Goal: Information Seeking & Learning: Learn about a topic

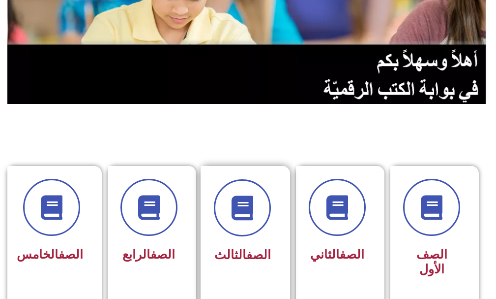
scroll to position [148, 0]
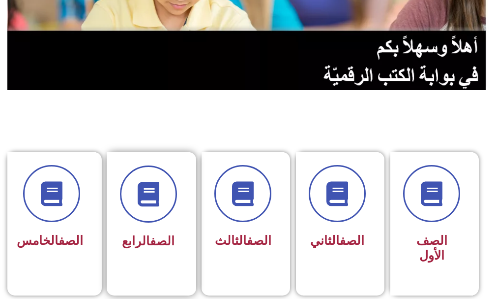
click at [176, 177] on div at bounding box center [148, 193] width 57 height 57
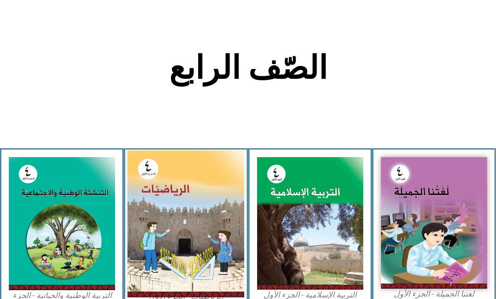
scroll to position [197, 0]
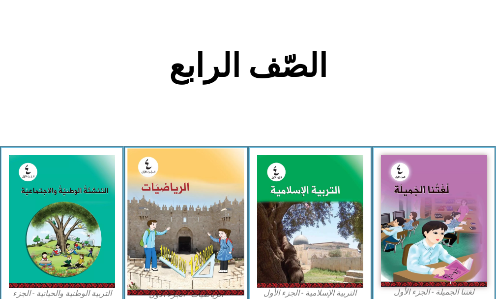
click at [177, 182] on img at bounding box center [185, 222] width 117 height 147
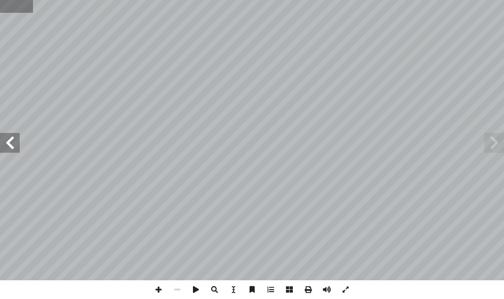
click at [22, 12] on input "text" at bounding box center [16, 6] width 33 height 13
type input "**"
click at [158, 294] on span at bounding box center [158, 289] width 19 height 19
click at [157, 290] on span at bounding box center [158, 289] width 19 height 19
drag, startPoint x: 495, startPoint y: 139, endPoint x: 487, endPoint y: 138, distance: 8.9
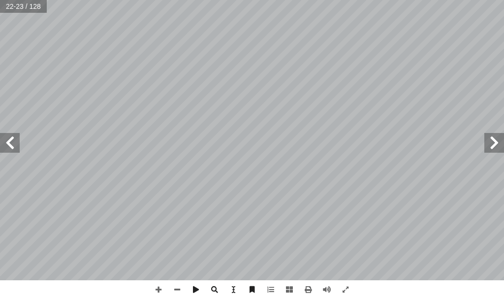
click at [491, 139] on span at bounding box center [494, 143] width 20 height 20
click at [489, 139] on span at bounding box center [494, 143] width 20 height 20
